Goal: Task Accomplishment & Management: Manage account settings

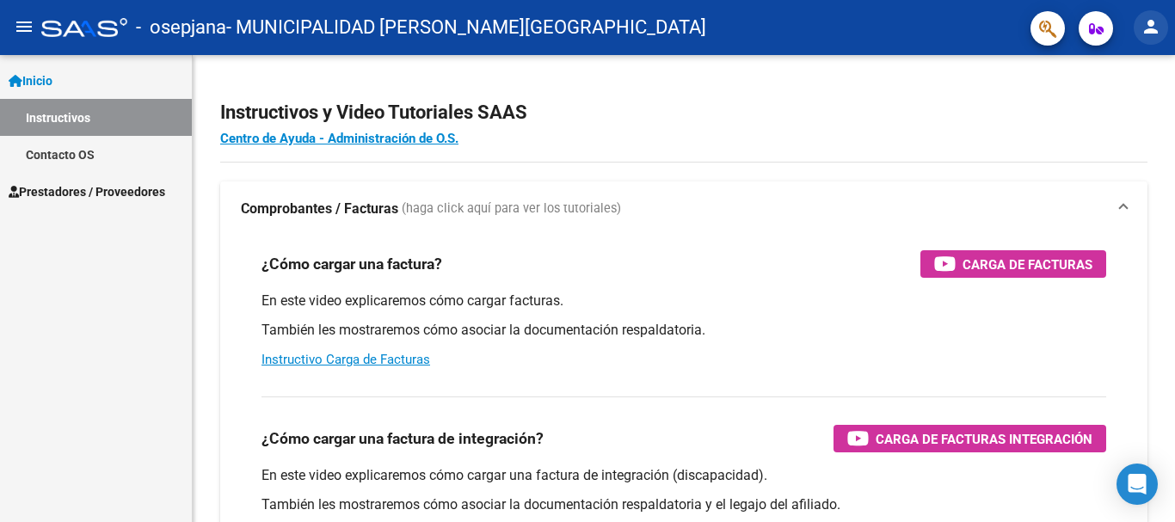
click at [1152, 27] on mat-icon "person" at bounding box center [1151, 26] width 21 height 21
click at [52, 153] on div at bounding box center [587, 261] width 1175 height 522
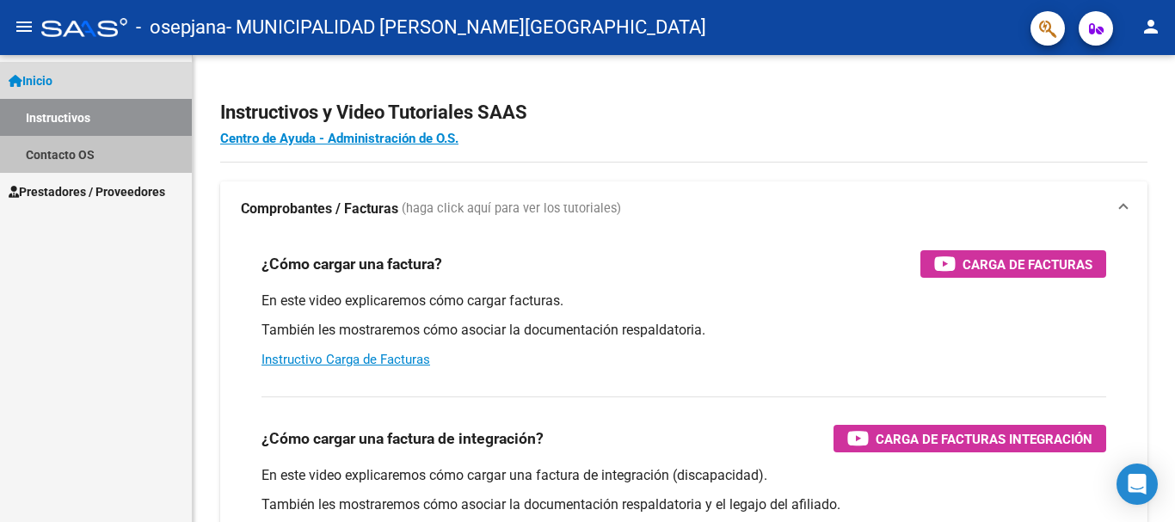
click at [53, 146] on link "Contacto OS" at bounding box center [96, 154] width 192 height 37
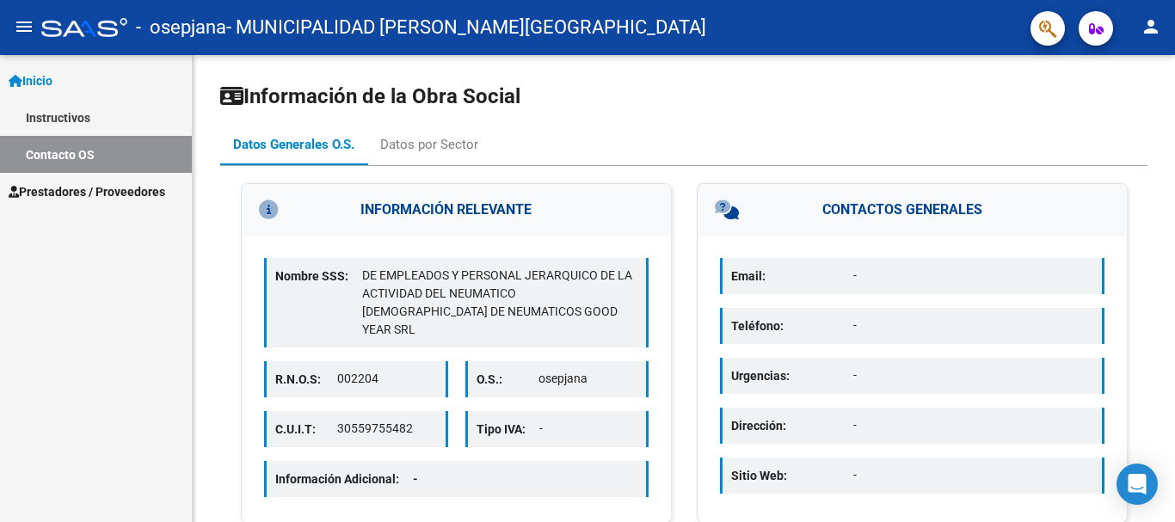
click at [51, 187] on span "Prestadores / Proveedores" at bounding box center [87, 191] width 157 height 19
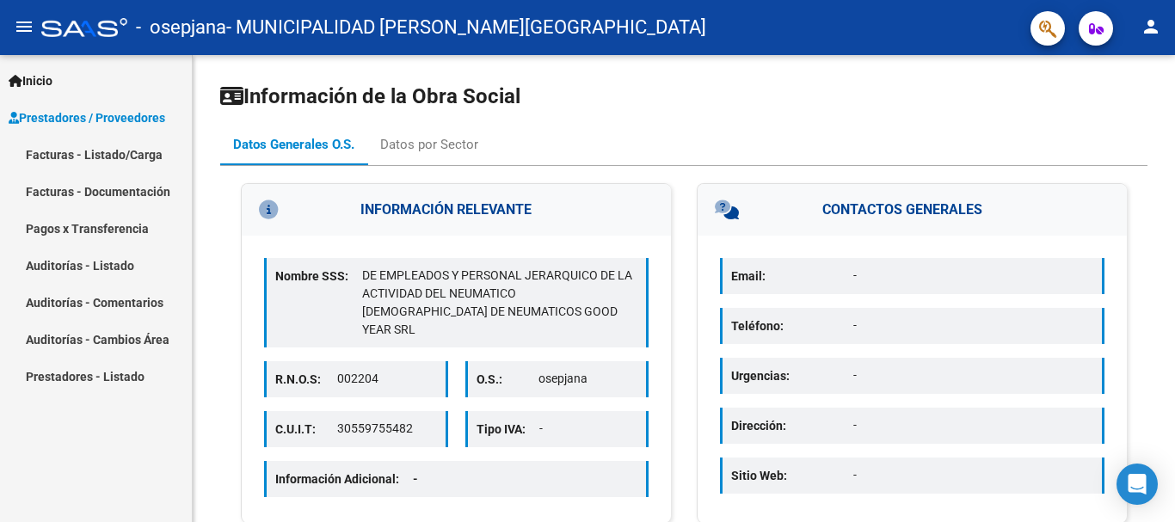
click at [1146, 25] on mat-icon "person" at bounding box center [1151, 26] width 21 height 21
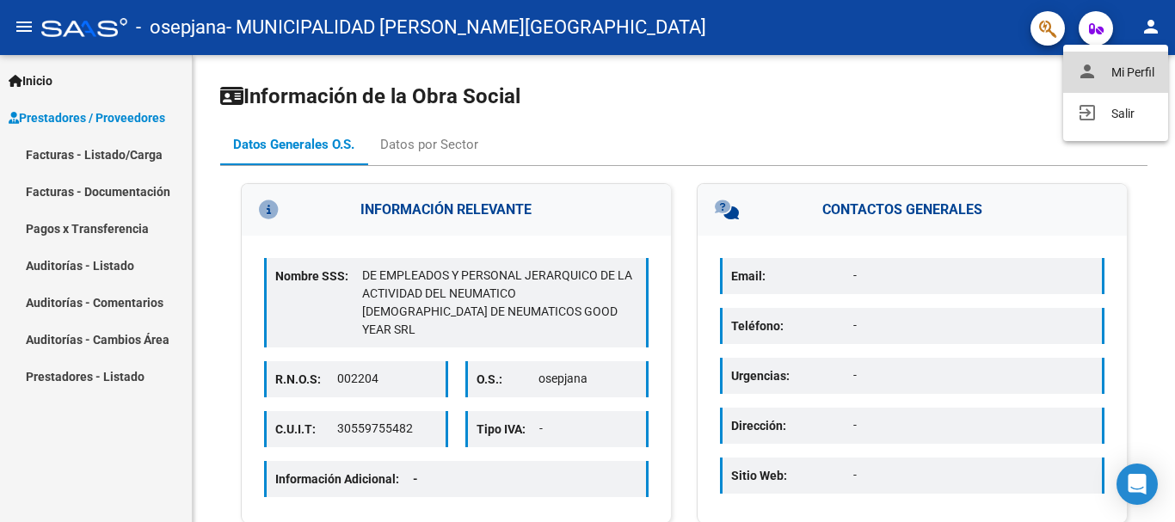
click at [1130, 68] on button "person Mi Perfil" at bounding box center [1115, 72] width 105 height 41
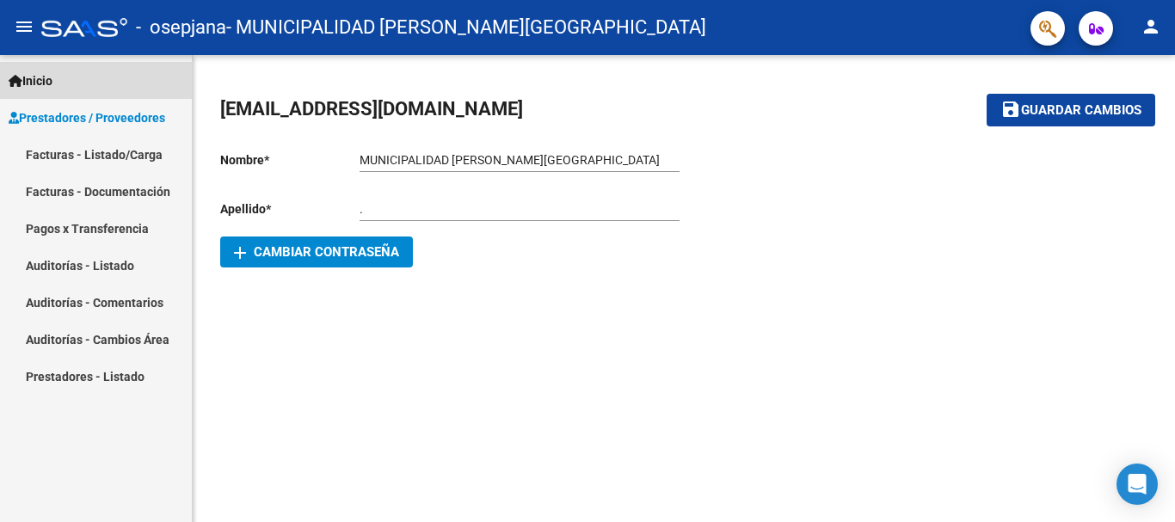
click at [40, 79] on span "Inicio" at bounding box center [31, 80] width 44 height 19
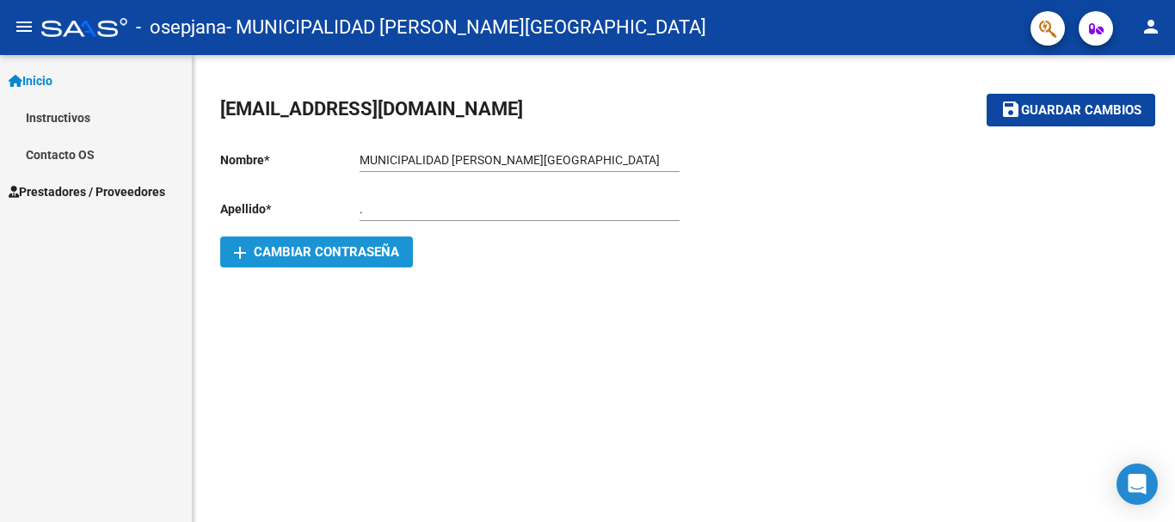
click at [314, 252] on span "add Cambiar Contraseña" at bounding box center [316, 251] width 165 height 15
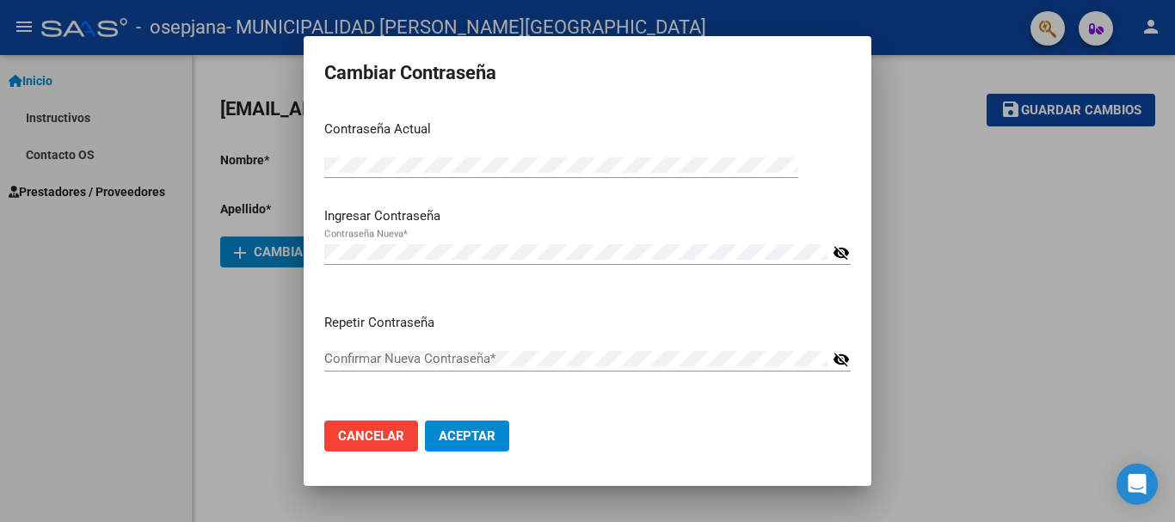
click at [843, 249] on mat-icon "visibility_off" at bounding box center [841, 253] width 17 height 21
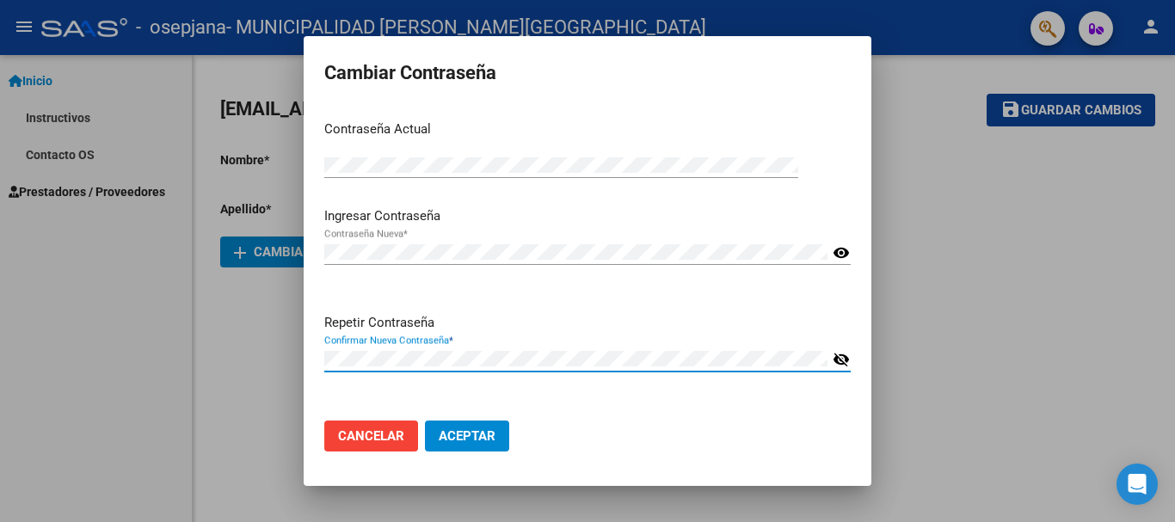
click at [843, 354] on mat-icon "visibility_off" at bounding box center [841, 359] width 17 height 21
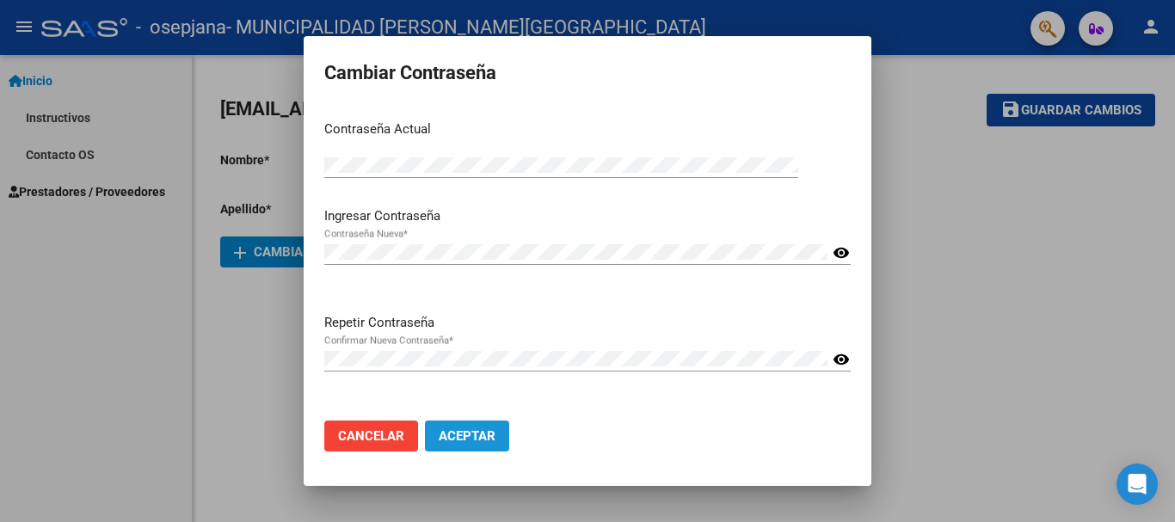
click at [469, 433] on span "Aceptar" at bounding box center [467, 435] width 57 height 15
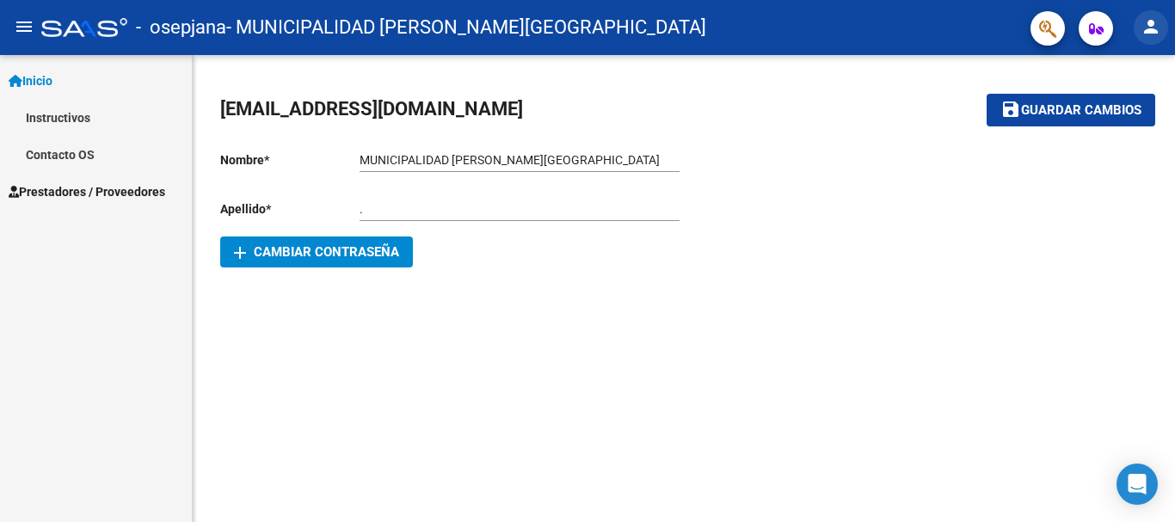
click at [1150, 30] on mat-icon "person" at bounding box center [1151, 26] width 21 height 21
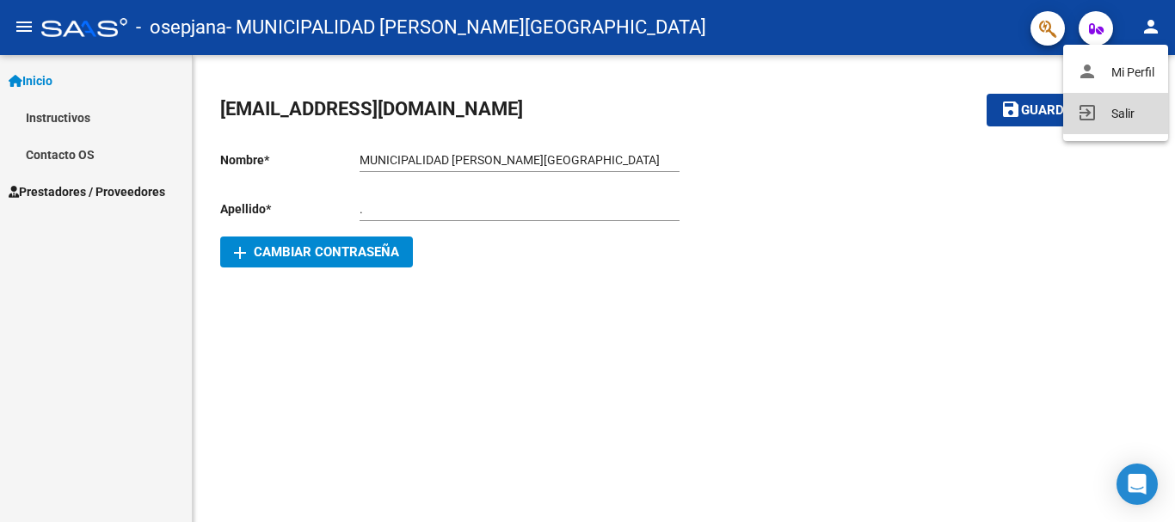
click at [1124, 112] on button "exit_to_app Salir" at bounding box center [1115, 113] width 105 height 41
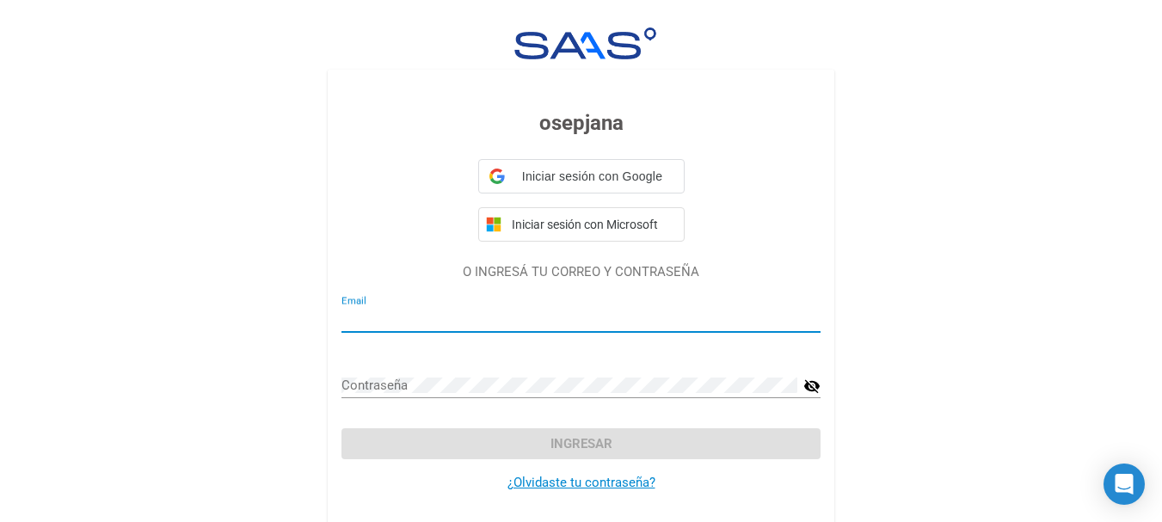
type input "[EMAIL_ADDRESS][DOMAIN_NAME]"
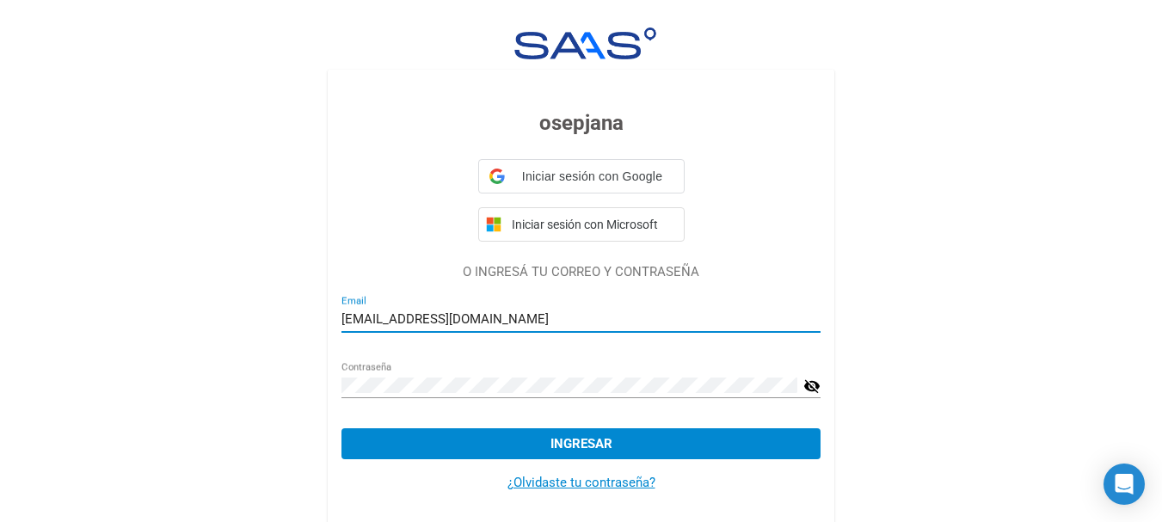
click at [483, 316] on input "[EMAIL_ADDRESS][DOMAIN_NAME]" at bounding box center [581, 318] width 479 height 15
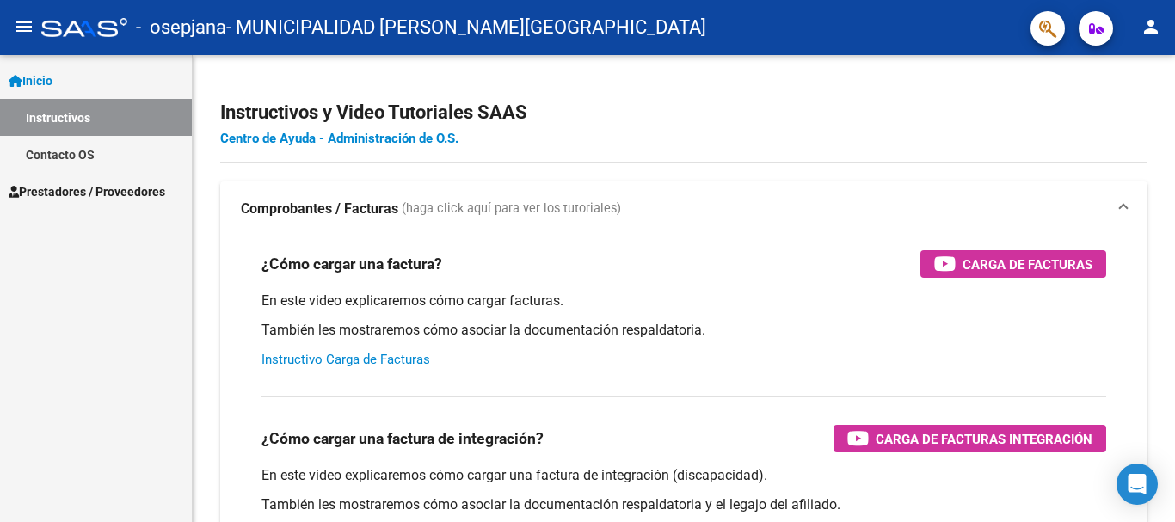
click at [1150, 26] on mat-icon "person" at bounding box center [1151, 26] width 21 height 21
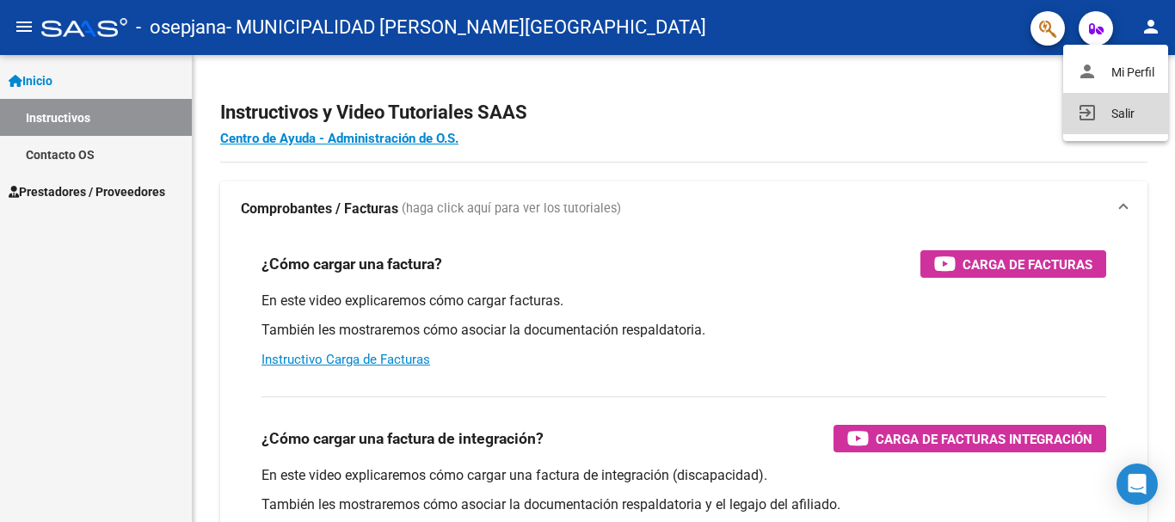
click at [1124, 112] on button "exit_to_app Salir" at bounding box center [1115, 113] width 105 height 41
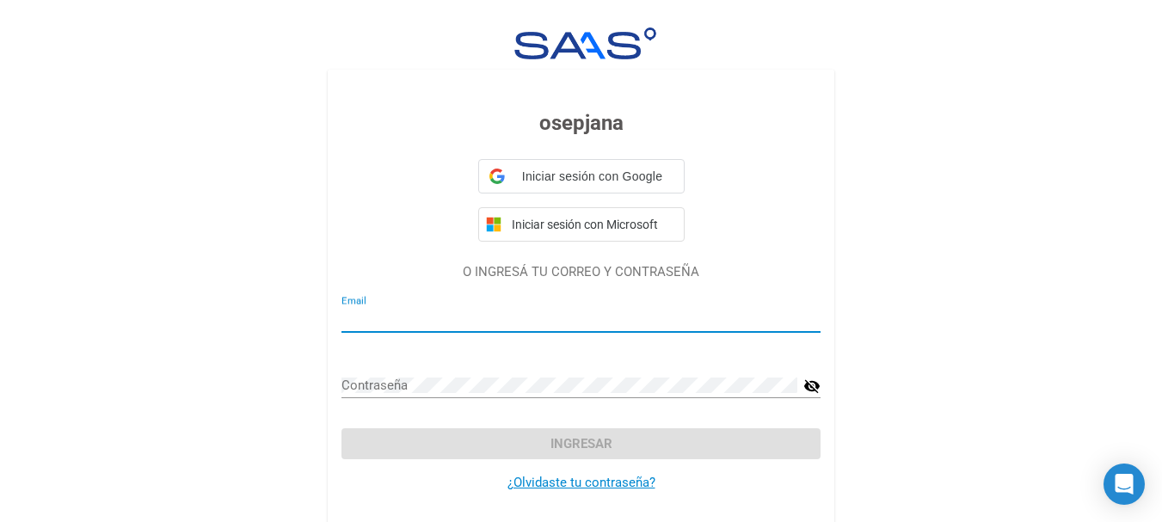
type input "[EMAIL_ADDRESS][DOMAIN_NAME]"
